Goal: Use online tool/utility: Utilize a website feature to perform a specific function

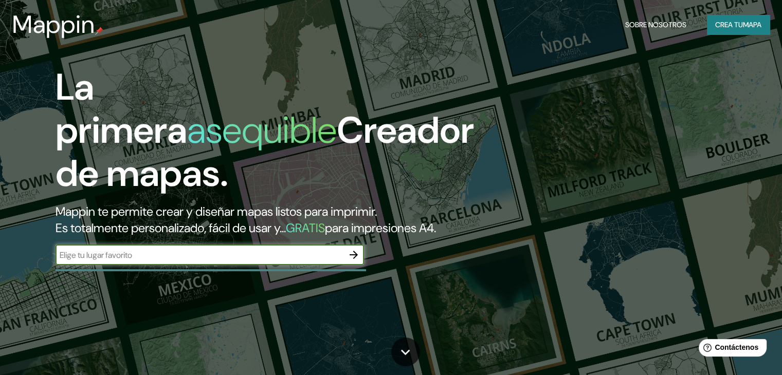
click at [350, 261] on icon "button" at bounding box center [353, 255] width 12 height 12
type input "[GEOGRAPHIC_DATA]"
click at [355, 265] on button "button" at bounding box center [353, 255] width 21 height 21
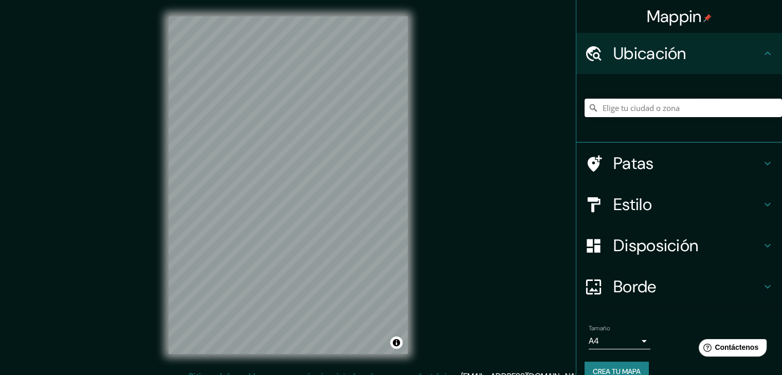
click at [642, 108] on input "Elige tu ciudad o zona" at bounding box center [682, 108] width 197 height 19
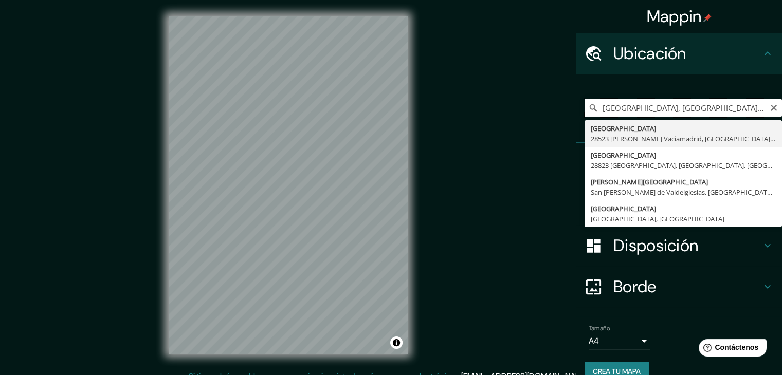
drag, startPoint x: 623, startPoint y: 112, endPoint x: 585, endPoint y: 102, distance: 38.8
click at [585, 102] on input "[GEOGRAPHIC_DATA], [GEOGRAPHIC_DATA], [GEOGRAPHIC_DATA], [GEOGRAPHIC_DATA]" at bounding box center [682, 108] width 197 height 19
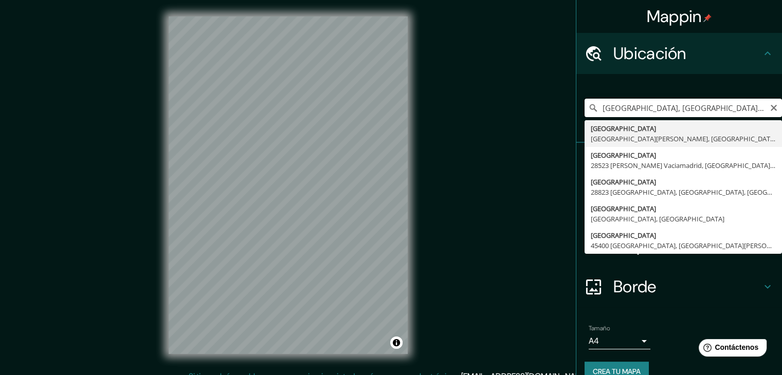
click at [627, 109] on input "[GEOGRAPHIC_DATA], [GEOGRAPHIC_DATA], [GEOGRAPHIC_DATA]" at bounding box center [682, 108] width 197 height 19
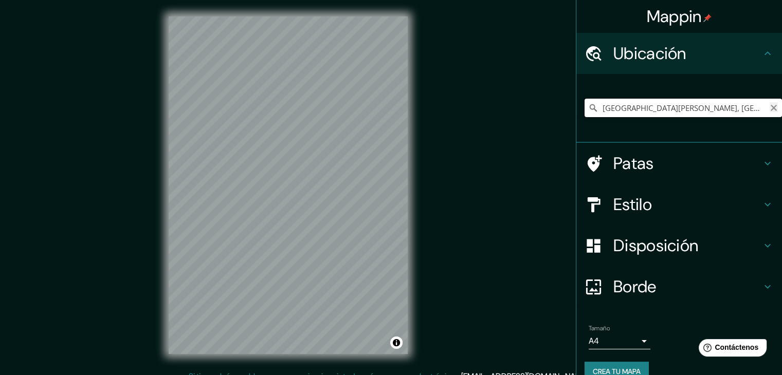
type input "[GEOGRAPHIC_DATA][PERSON_NAME], [GEOGRAPHIC_DATA], [GEOGRAPHIC_DATA]"
click at [771, 109] on icon "Claro" at bounding box center [774, 108] width 6 height 6
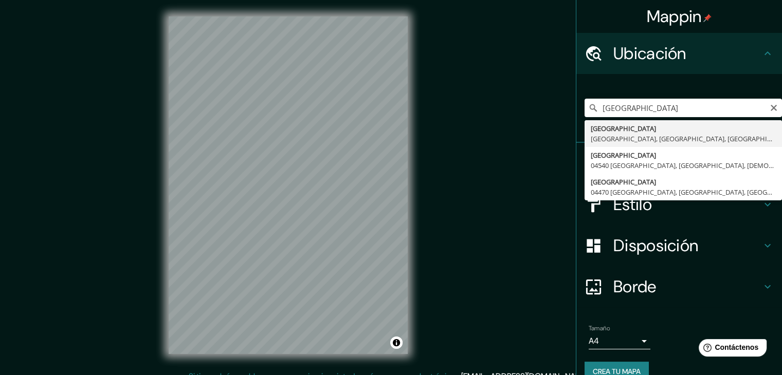
type input "[GEOGRAPHIC_DATA], [GEOGRAPHIC_DATA], [GEOGRAPHIC_DATA]"
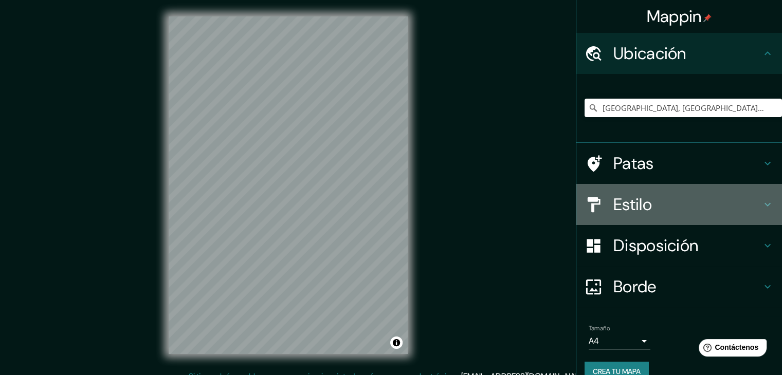
click at [761, 199] on icon at bounding box center [767, 204] width 12 height 12
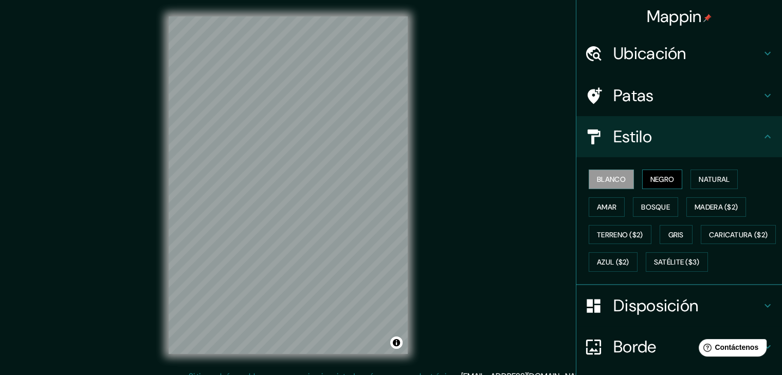
click at [659, 176] on font "Negro" at bounding box center [662, 179] width 24 height 9
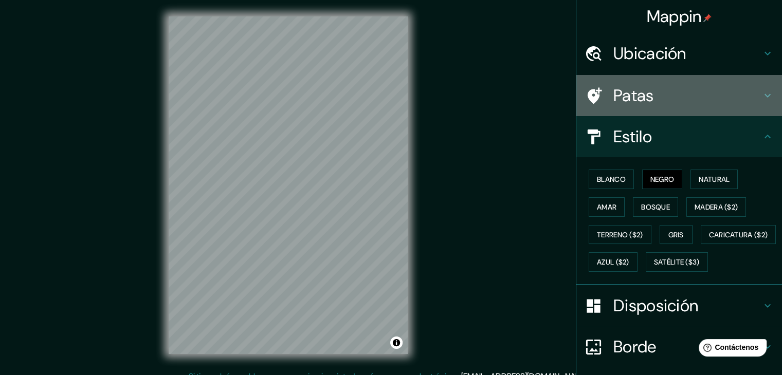
click at [708, 95] on h4 "Patas" at bounding box center [687, 95] width 148 height 21
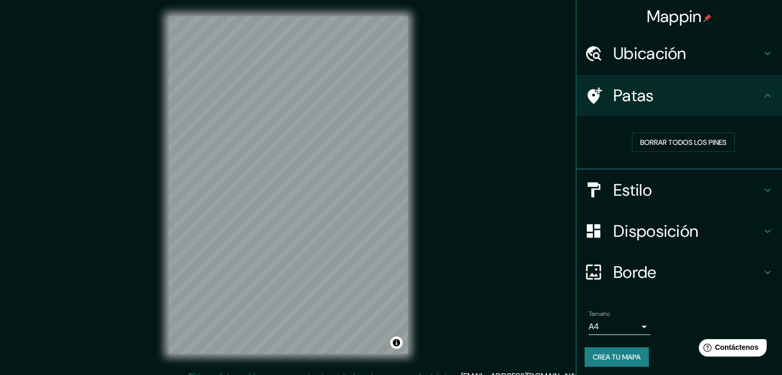
click at [698, 225] on h4 "Disposición" at bounding box center [687, 231] width 148 height 21
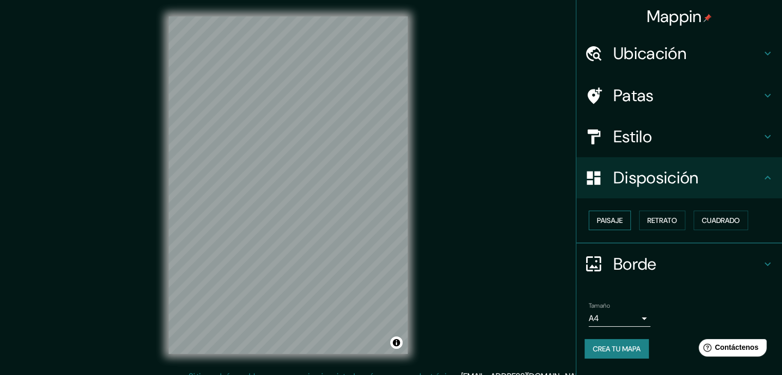
click at [625, 219] on button "Paisaje" at bounding box center [610, 221] width 42 height 20
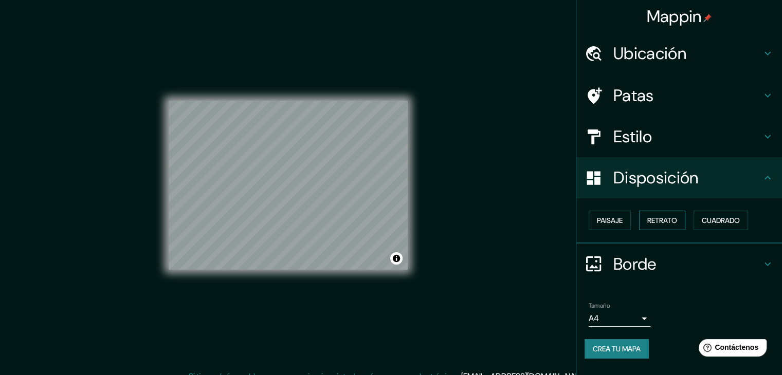
click at [663, 219] on font "Retrato" at bounding box center [662, 220] width 30 height 9
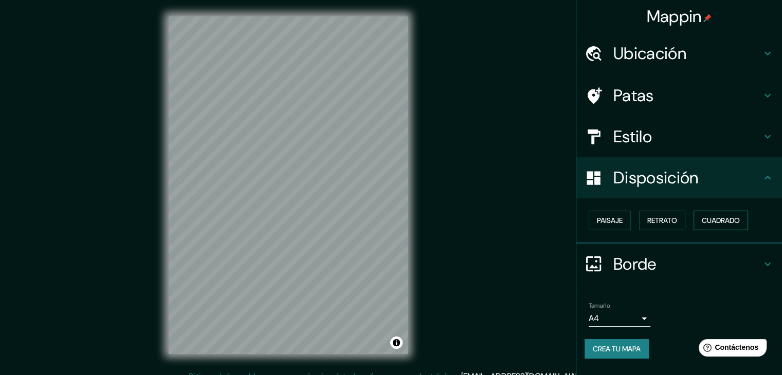
click at [720, 222] on font "Cuadrado" at bounding box center [721, 220] width 38 height 9
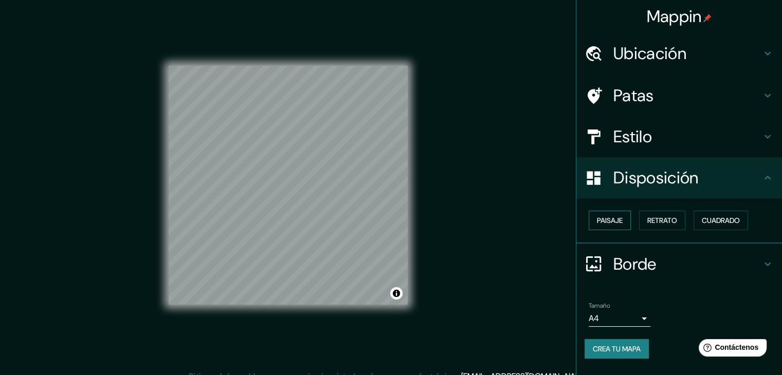
click at [606, 221] on font "Paisaje" at bounding box center [610, 220] width 26 height 9
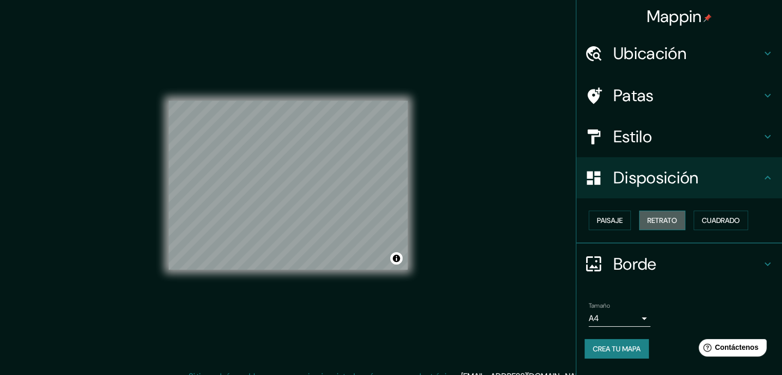
click at [648, 225] on button "Retrato" at bounding box center [662, 221] width 46 height 20
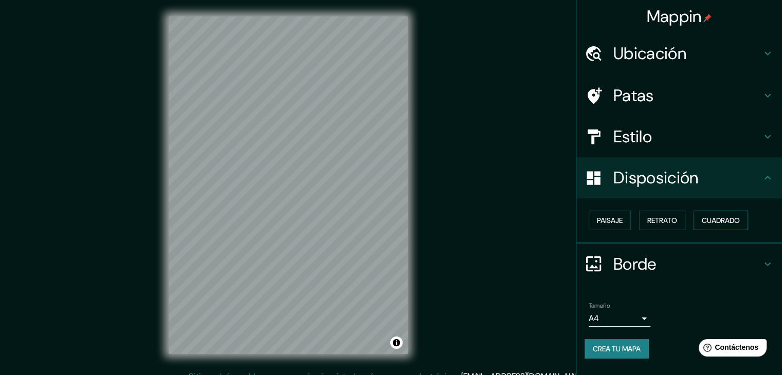
click at [712, 217] on font "Cuadrado" at bounding box center [721, 220] width 38 height 9
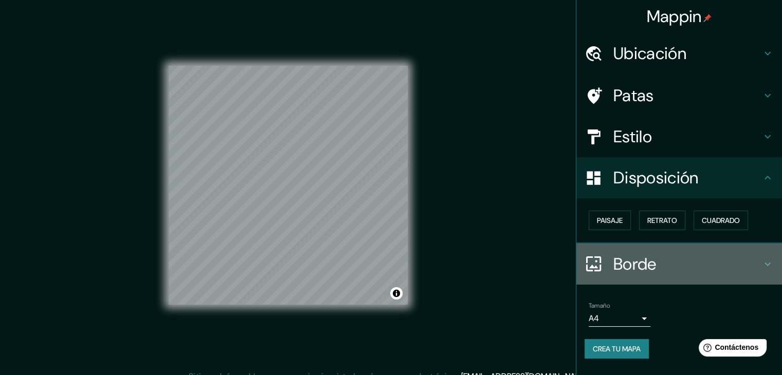
click at [661, 261] on h4 "Borde" at bounding box center [687, 264] width 148 height 21
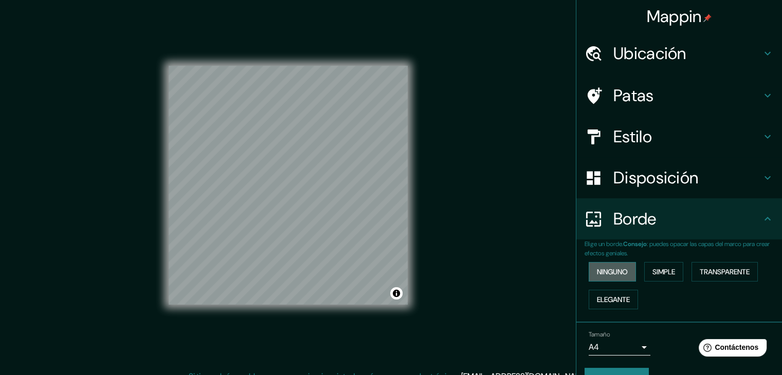
click at [589, 274] on button "Ninguno" at bounding box center [612, 272] width 47 height 20
click at [652, 268] on font "Simple" at bounding box center [663, 271] width 23 height 9
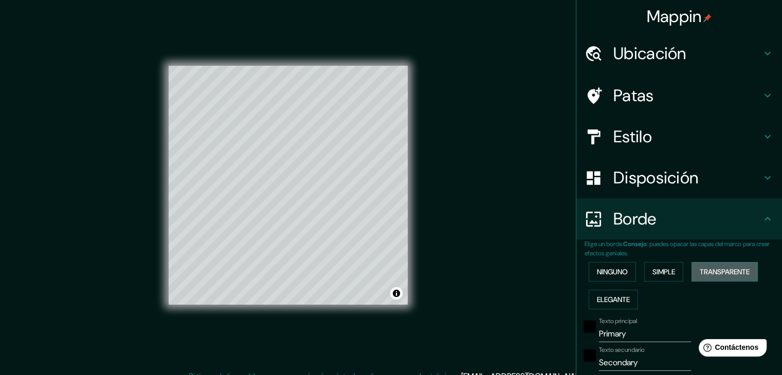
click at [718, 265] on font "Transparente" at bounding box center [725, 271] width 50 height 13
click at [600, 296] on font "Elegante" at bounding box center [613, 299] width 33 height 9
click at [605, 272] on font "Ninguno" at bounding box center [612, 271] width 31 height 9
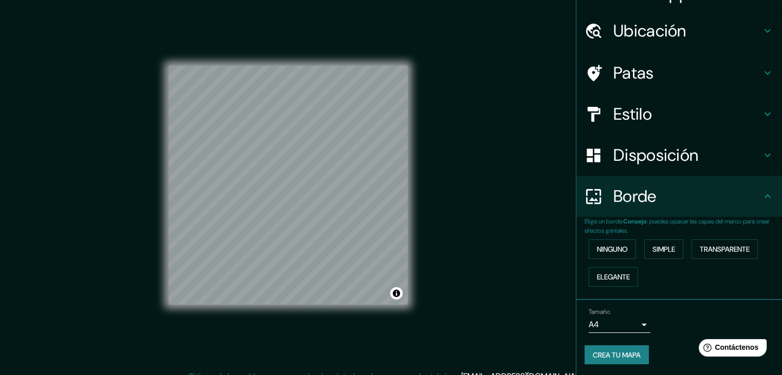
scroll to position [23, 0]
click at [625, 358] on font "Crea tu mapa" at bounding box center [617, 354] width 48 height 13
click at [668, 114] on h4 "Estilo" at bounding box center [687, 113] width 148 height 21
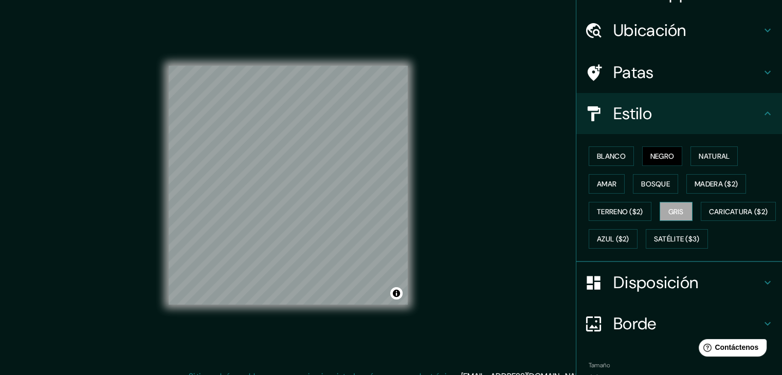
click at [660, 207] on button "Gris" at bounding box center [676, 212] width 33 height 20
click at [668, 158] on font "Negro" at bounding box center [662, 156] width 24 height 9
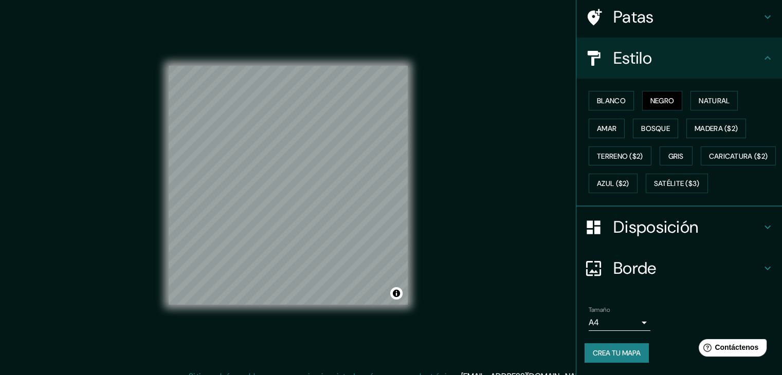
scroll to position [104, 0]
click at [627, 352] on font "Crea tu mapa" at bounding box center [617, 353] width 48 height 9
drag, startPoint x: 670, startPoint y: 362, endPoint x: 672, endPoint y: 356, distance: 6.4
click at [670, 361] on div "Crea tu mapa" at bounding box center [678, 353] width 189 height 20
click at [541, 307] on div "Mappin [GEOGRAPHIC_DATA], [GEOGRAPHIC_DATA], [GEOGRAPHIC_DATA], [GEOGRAPHIC_DAT…" at bounding box center [391, 193] width 782 height 387
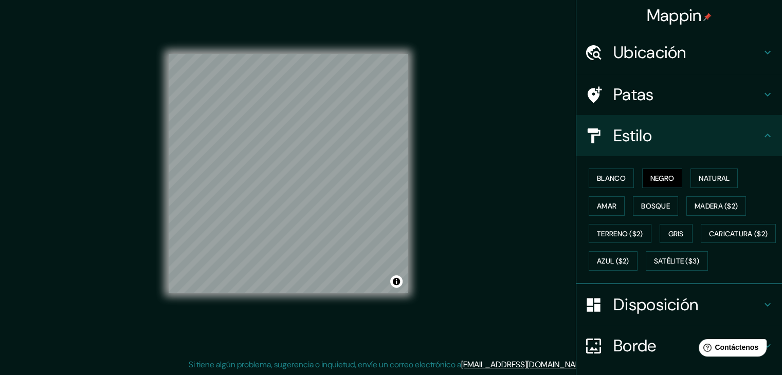
scroll to position [0, 0]
click at [735, 50] on h4 "Ubicación" at bounding box center [687, 53] width 148 height 21
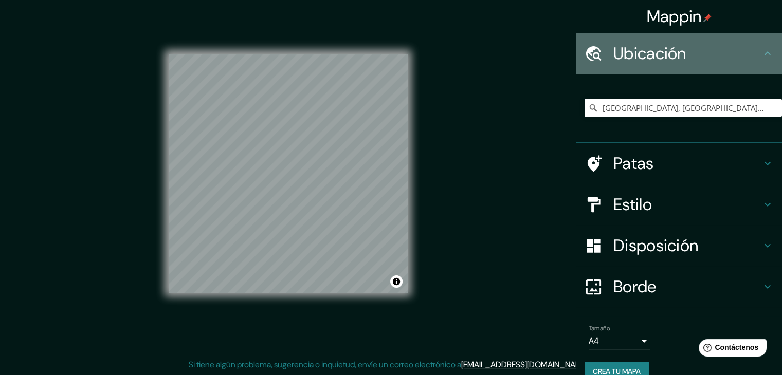
click at [735, 50] on h4 "Ubicación" at bounding box center [687, 53] width 148 height 21
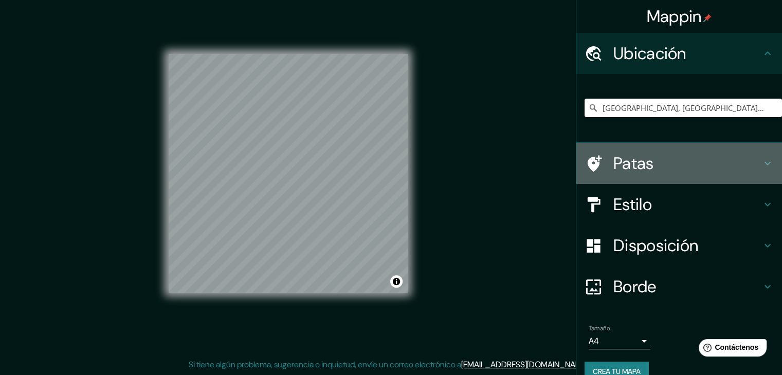
click at [704, 157] on h4 "Patas" at bounding box center [687, 163] width 148 height 21
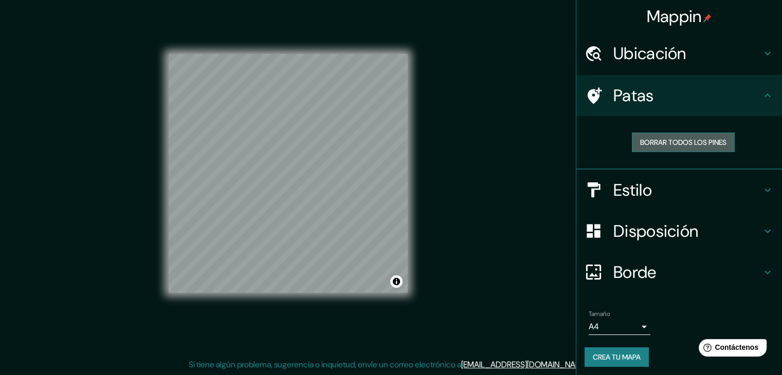
click at [719, 137] on font "Borrar todos los pines" at bounding box center [683, 142] width 86 height 13
click at [761, 98] on icon at bounding box center [767, 95] width 12 height 12
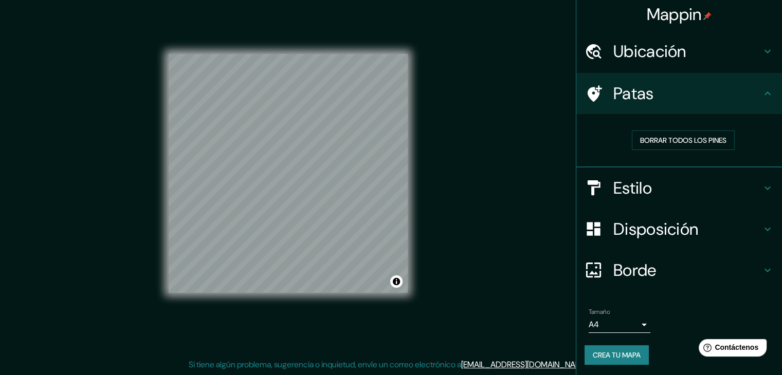
scroll to position [3, 0]
click at [628, 356] on font "Crea tu mapa" at bounding box center [617, 354] width 48 height 9
click at [605, 350] on font "Crea tu mapa" at bounding box center [617, 354] width 48 height 9
click at [642, 184] on font "Estilo" at bounding box center [632, 188] width 39 height 22
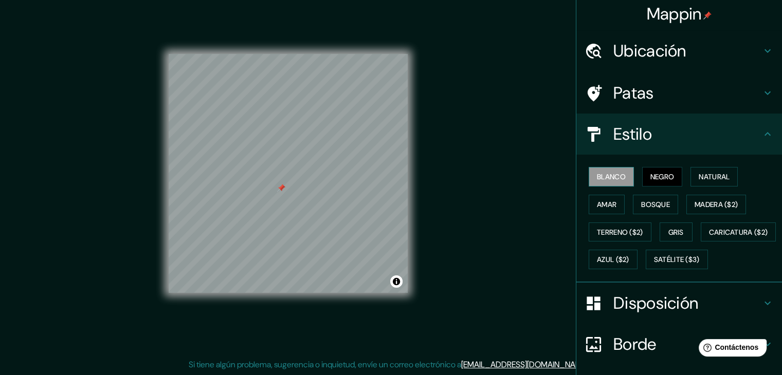
click at [597, 178] on font "Blanco" at bounding box center [611, 176] width 29 height 9
click at [717, 177] on font "Natural" at bounding box center [714, 176] width 31 height 9
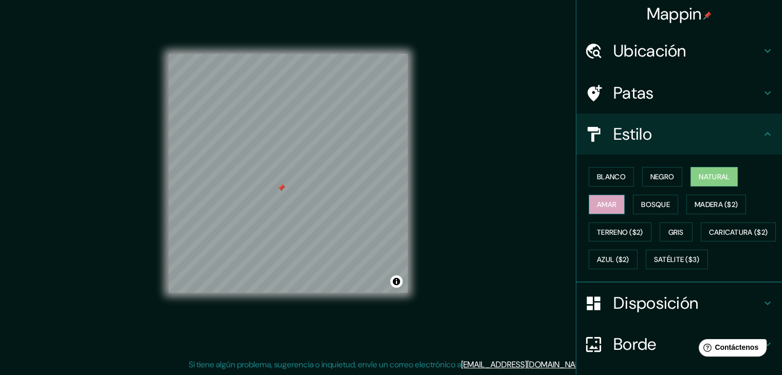
click at [610, 202] on button "Amar" at bounding box center [607, 205] width 36 height 20
click at [613, 175] on font "Blanco" at bounding box center [611, 176] width 29 height 9
